Goal: Submit feedback/report problem: Submit feedback/report problem

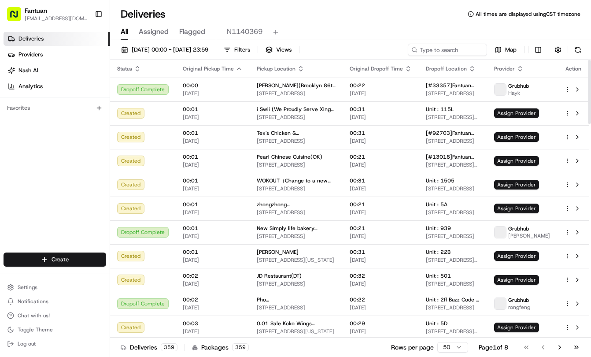
click at [333, 20] on div "Deliveries All times are displayed using CST timezone" at bounding box center [350, 14] width 481 height 14
click at [459, 50] on input at bounding box center [434, 50] width 106 height 12
paste input "36366"
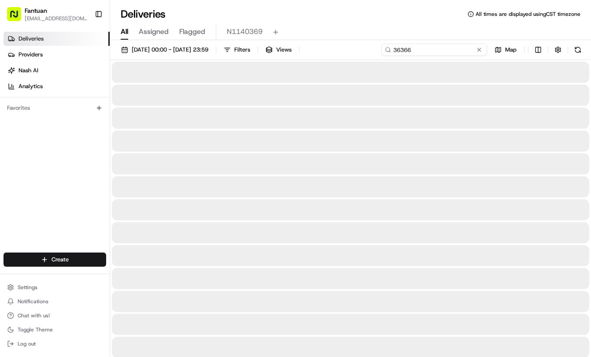
type input "36366"
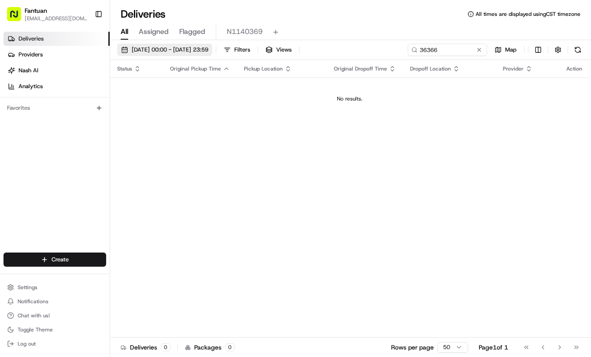
click at [177, 49] on span "21/08/2025 00:00 - 21/08/2025 23:59" at bounding box center [170, 50] width 77 height 8
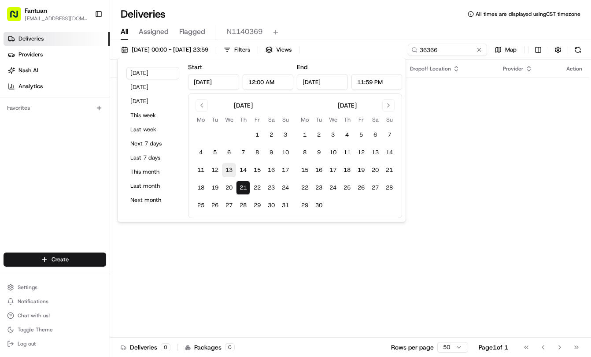
click at [223, 171] on button "13" at bounding box center [229, 170] width 14 height 14
type input "Aug 13, 2025"
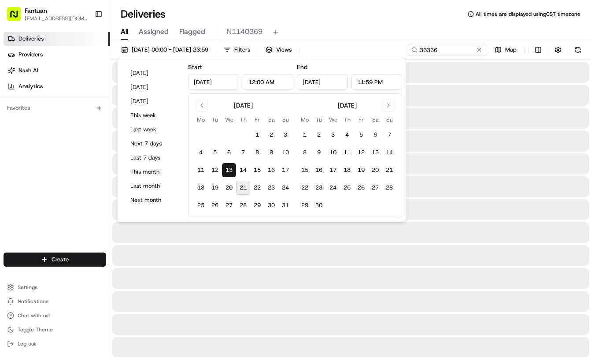
click at [247, 185] on button "21" at bounding box center [243, 188] width 14 height 14
type input "Aug 21, 2025"
click at [385, 19] on div "Deliveries All times are displayed using CST timezone" at bounding box center [350, 14] width 481 height 14
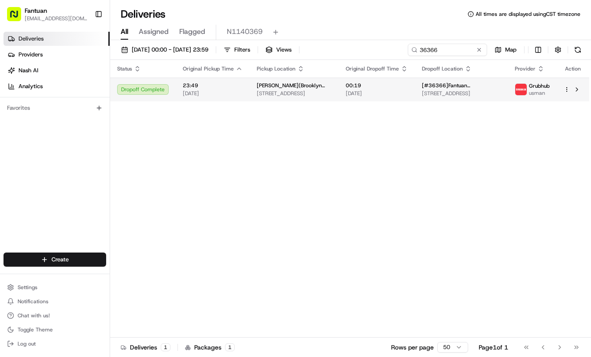
click at [378, 91] on span "[DATE]" at bounding box center [377, 93] width 62 height 7
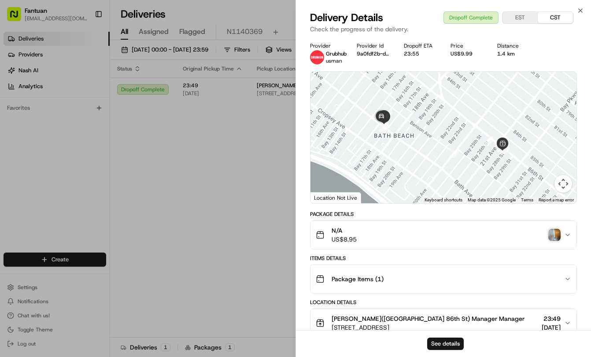
scroll to position [132, 0]
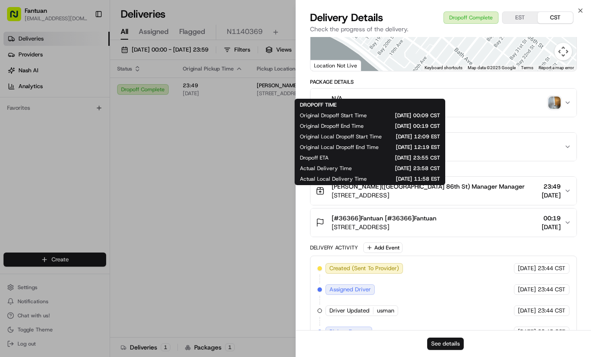
click at [452, 347] on button "See details" at bounding box center [445, 343] width 37 height 12
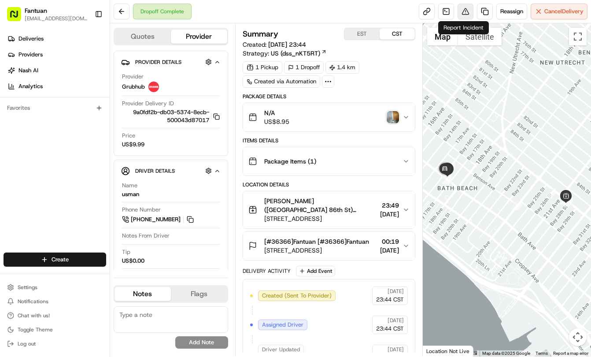
click at [469, 14] on button at bounding box center [466, 12] width 16 height 16
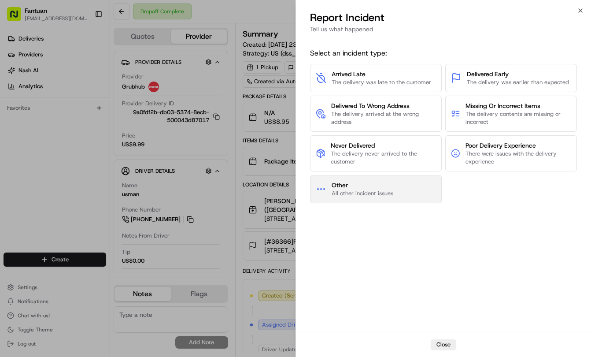
click at [398, 192] on button "Other All other incident issues" at bounding box center [376, 189] width 132 height 28
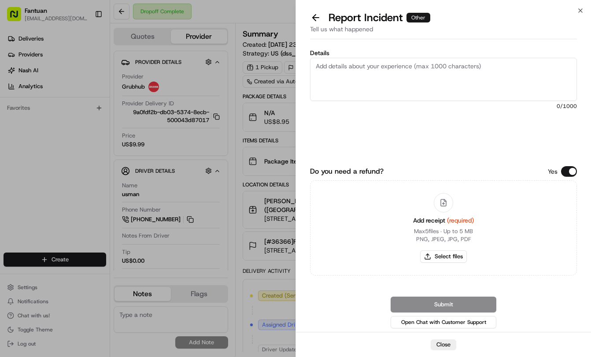
paste textarea "The entire order was not received and the delivery photo is incorrect"
type textarea "The entire order was not received and the delivery photo is incorrect"
click at [450, 255] on button "Select files" at bounding box center [443, 256] width 47 height 12
type input "C:\fakepath\1958202025573433344.jpg"
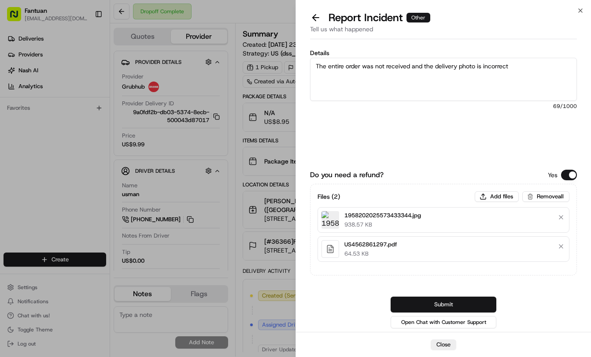
click at [434, 301] on button "Submit" at bounding box center [444, 304] width 106 height 16
